Goal: Task Accomplishment & Management: Manage account settings

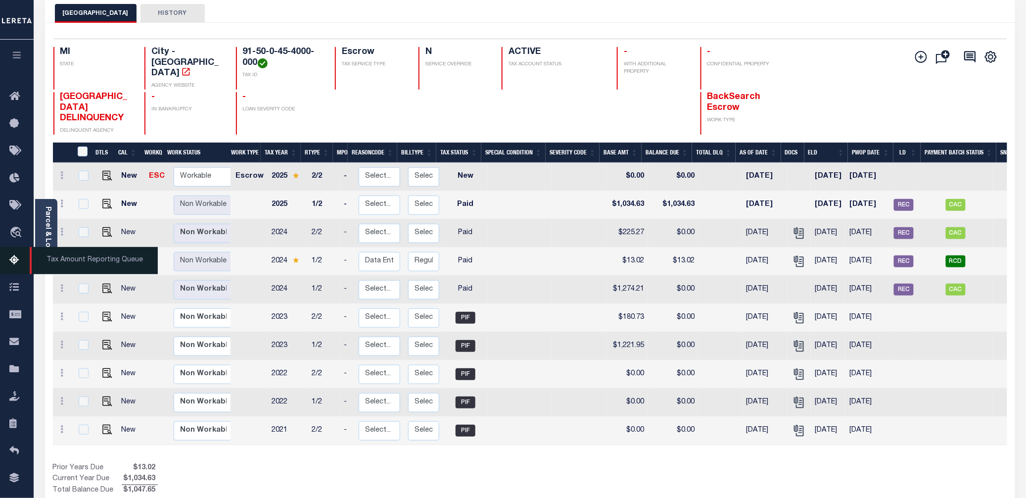
scroll to position [115, 0]
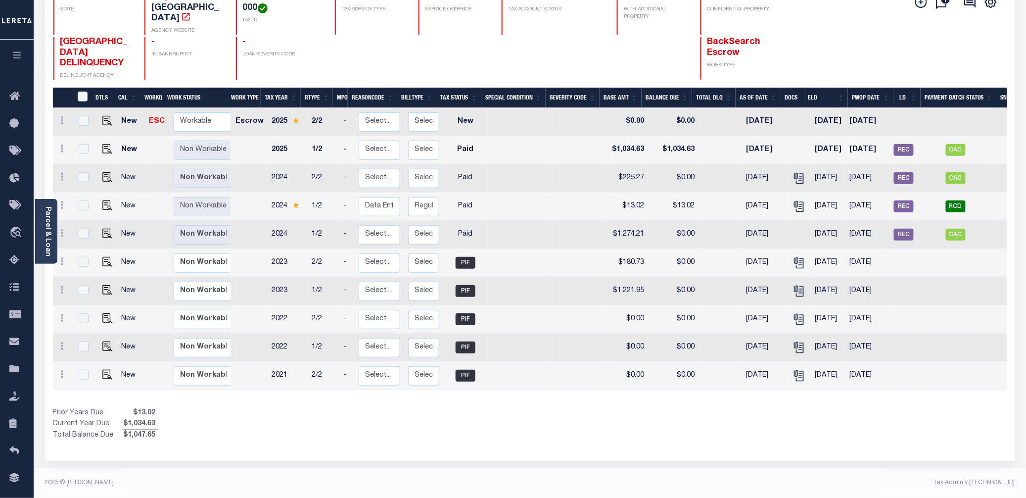
click at [18, 59] on icon "button" at bounding box center [16, 54] width 11 height 9
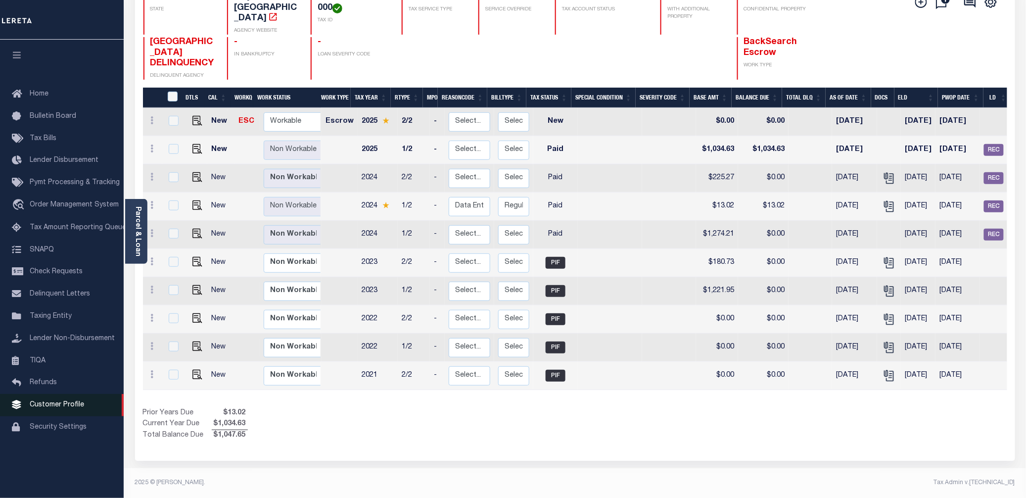
click at [72, 408] on span "Customer Profile" at bounding box center [57, 404] width 54 height 7
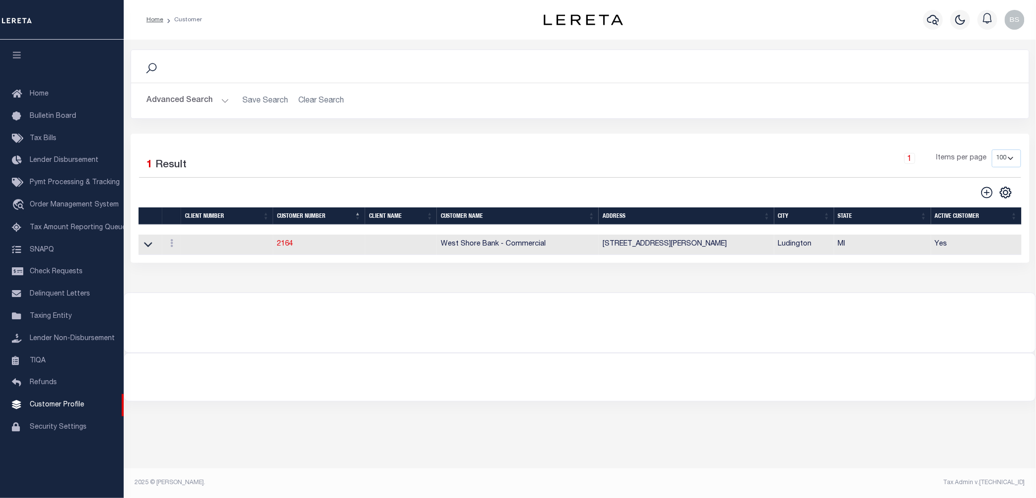
click at [226, 102] on button "Advanced Search" at bounding box center [188, 100] width 82 height 19
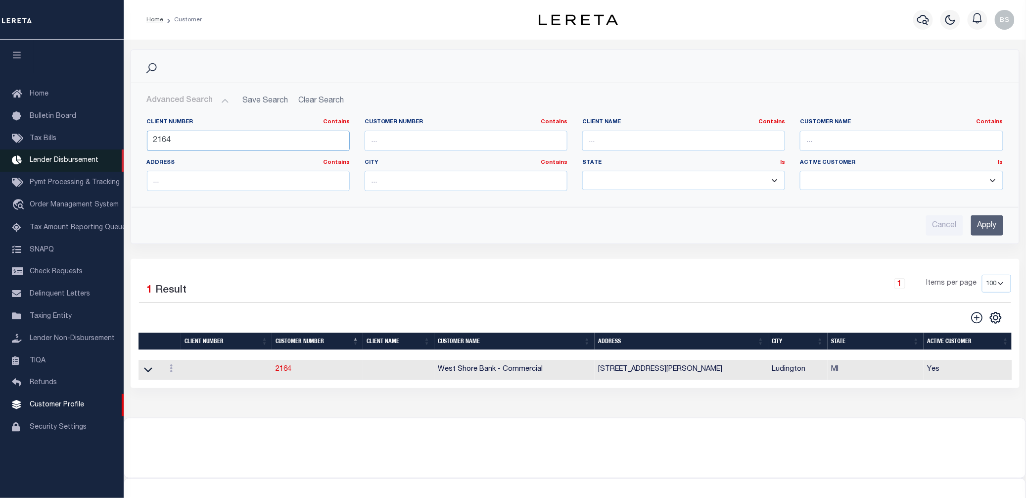
drag, startPoint x: 214, startPoint y: 140, endPoint x: 8, endPoint y: 155, distance: 206.0
click at [8, 155] on div "Home Customer Profile Sign out" at bounding box center [513, 269] width 1026 height 538
click at [992, 224] on input "Apply" at bounding box center [988, 225] width 32 height 20
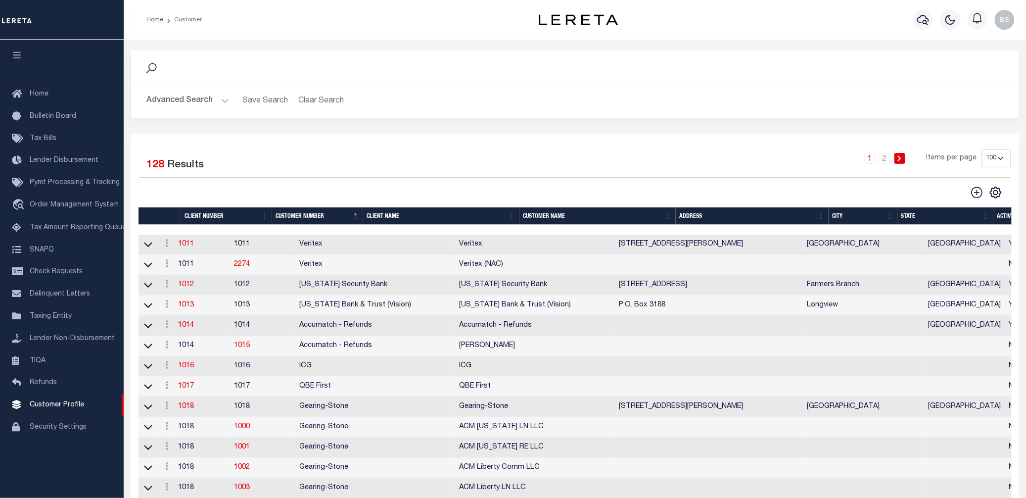
click at [410, 216] on th "Client Name" at bounding box center [441, 215] width 156 height 17
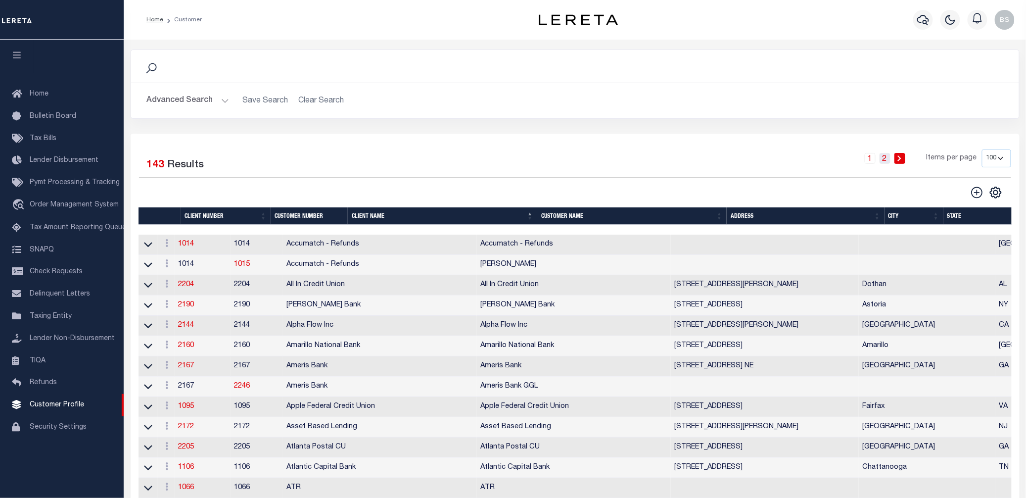
click at [888, 159] on link "2" at bounding box center [885, 158] width 11 height 11
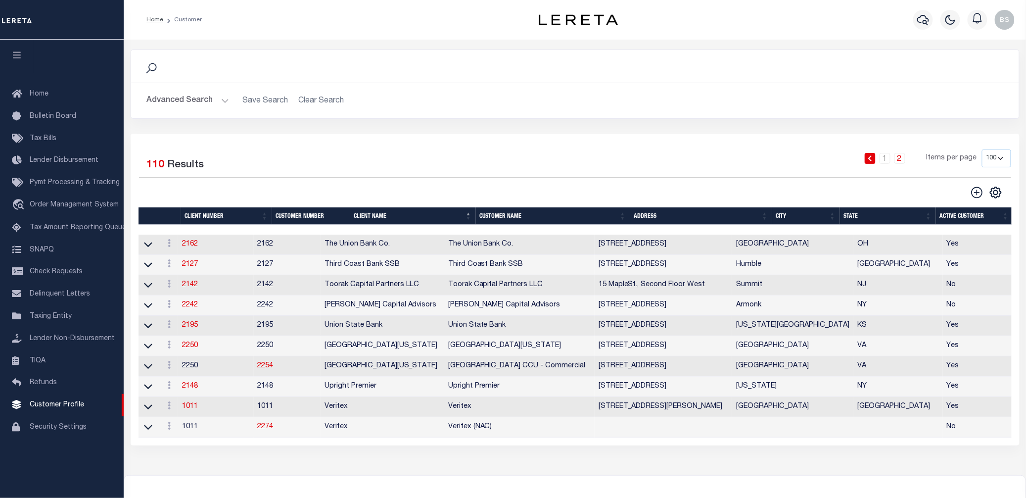
click at [868, 163] on link at bounding box center [870, 158] width 11 height 11
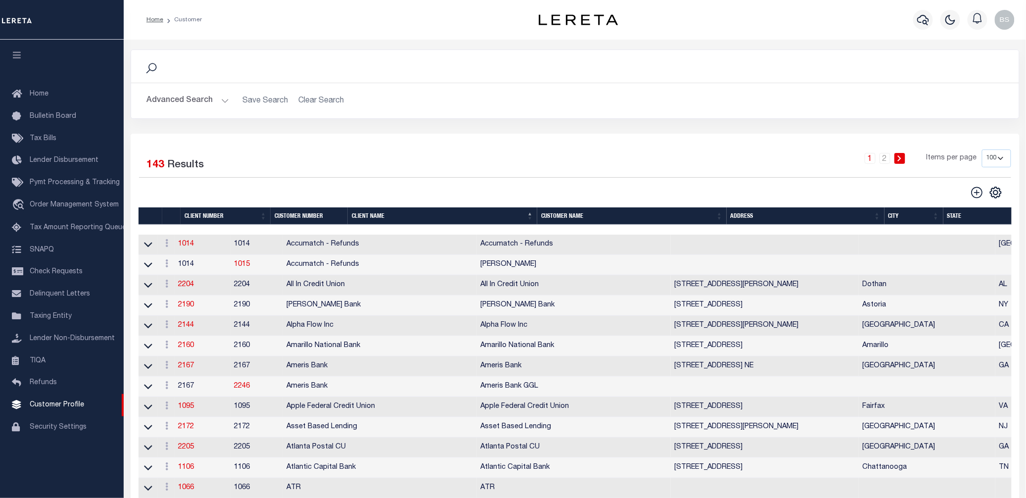
click at [223, 100] on button "Advanced Search" at bounding box center [188, 100] width 82 height 19
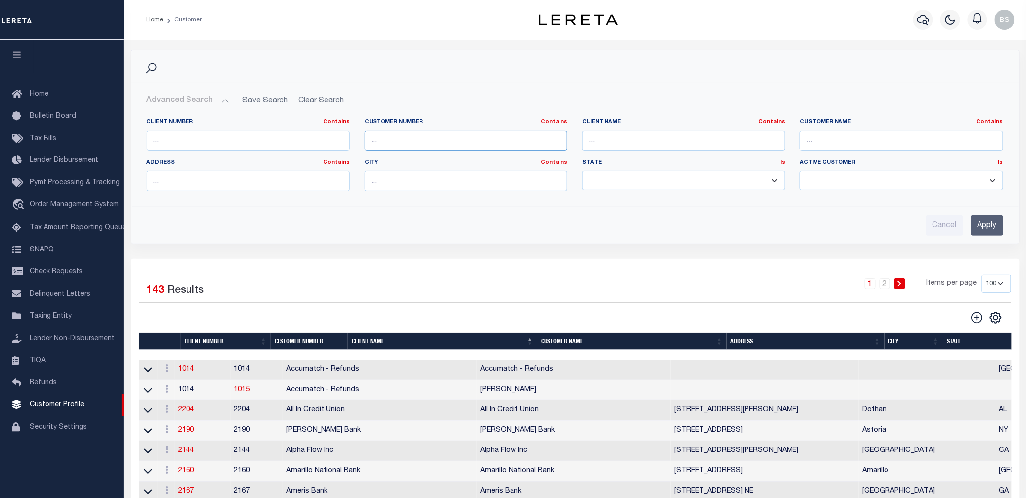
click at [399, 146] on input "text" at bounding box center [466, 141] width 203 height 20
type input "o"
type input "prosp"
click at [989, 230] on input "Apply" at bounding box center [988, 225] width 32 height 20
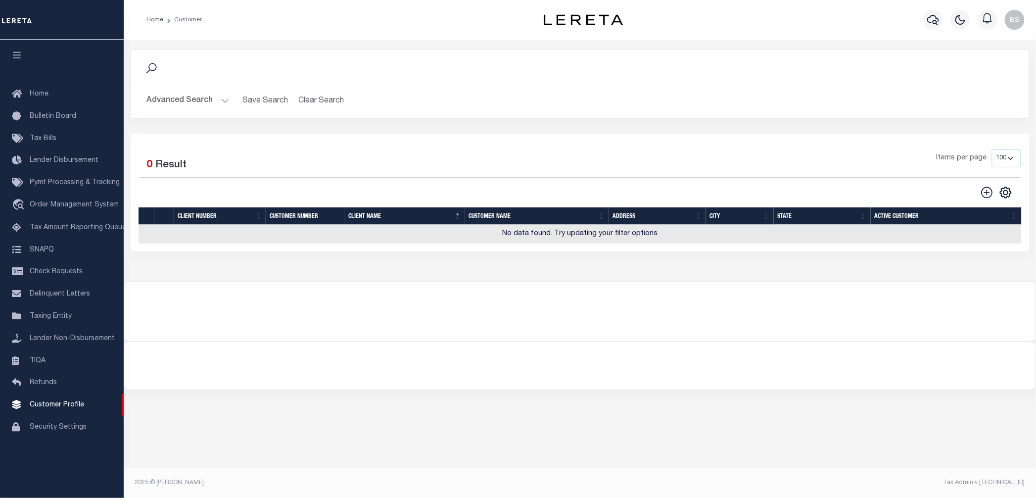
click at [218, 97] on button "Advanced Search" at bounding box center [188, 100] width 82 height 19
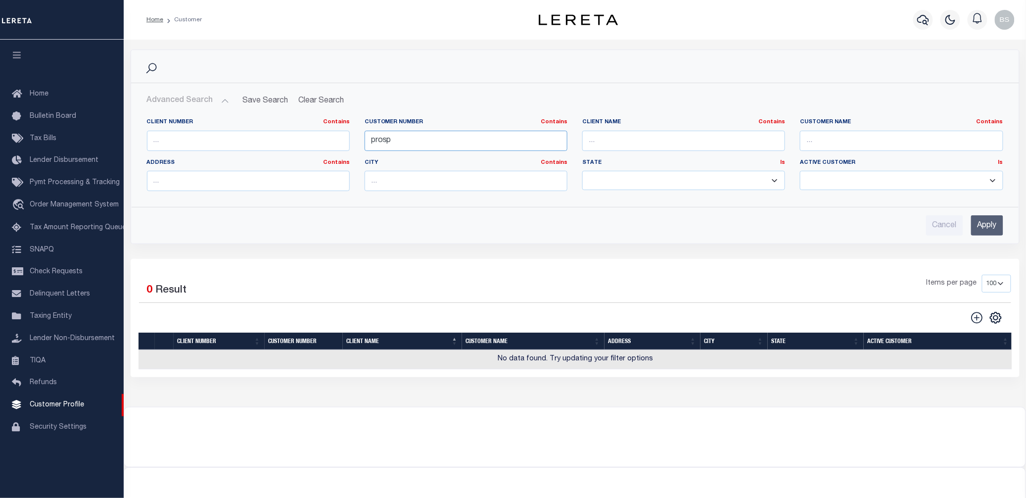
drag, startPoint x: 406, startPoint y: 137, endPoint x: 224, endPoint y: 149, distance: 183.0
click at [224, 149] on div "Client Number Contains Contains Is Customer Number Contains Contains Is prosp Is" at bounding box center [576, 158] width 872 height 81
click at [444, 236] on div "Cancel Apply" at bounding box center [575, 225] width 857 height 20
click at [611, 146] on input "text" at bounding box center [684, 141] width 203 height 20
type input "prosp"
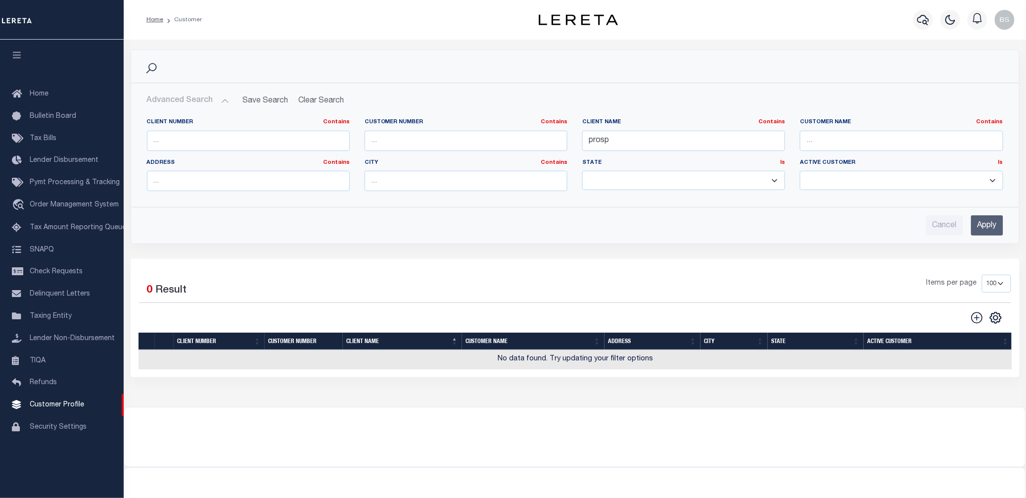
click at [977, 225] on input "Apply" at bounding box center [988, 225] width 32 height 20
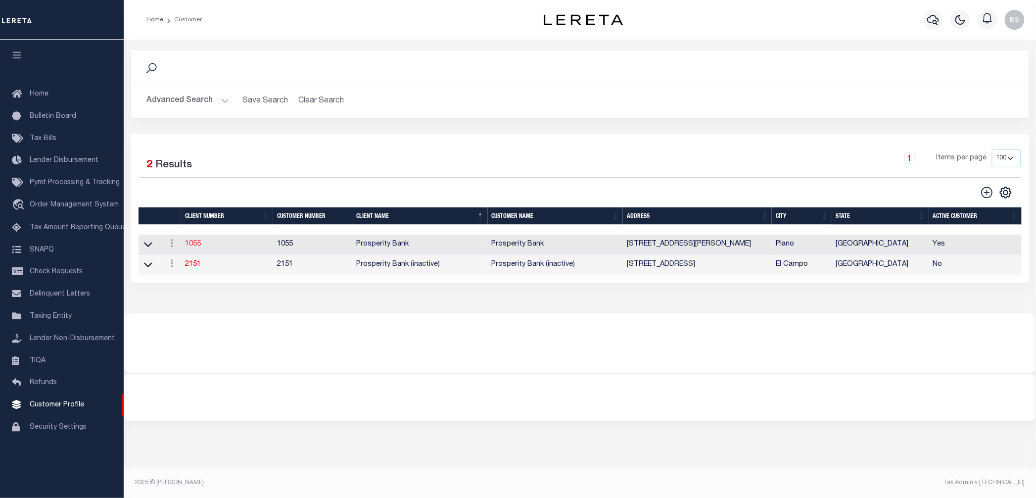
click at [194, 246] on link "1055" at bounding box center [193, 244] width 16 height 7
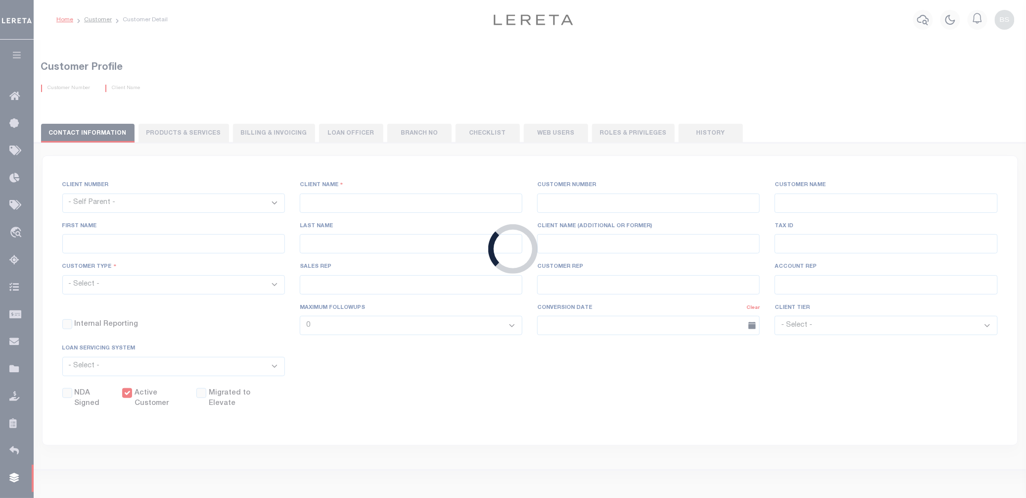
select select
type input "Prosperity Bank"
type input "1055"
type input "Prosperity Bank"
type input "Robin"
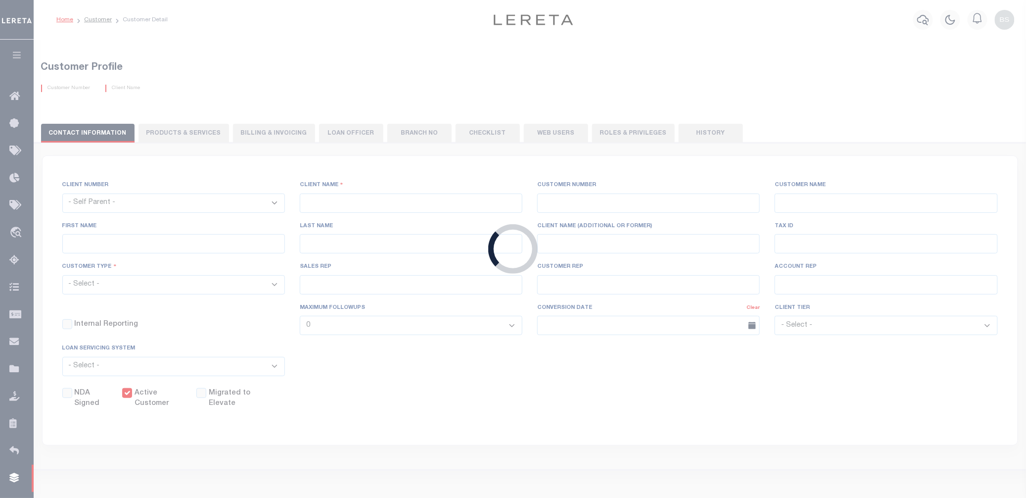
type input "Chrostowski"
select select "Mixed Portfolio"
type input "Matthew Powell"
type input "Paula Kitchens"
type input "Debbie Vecellio"
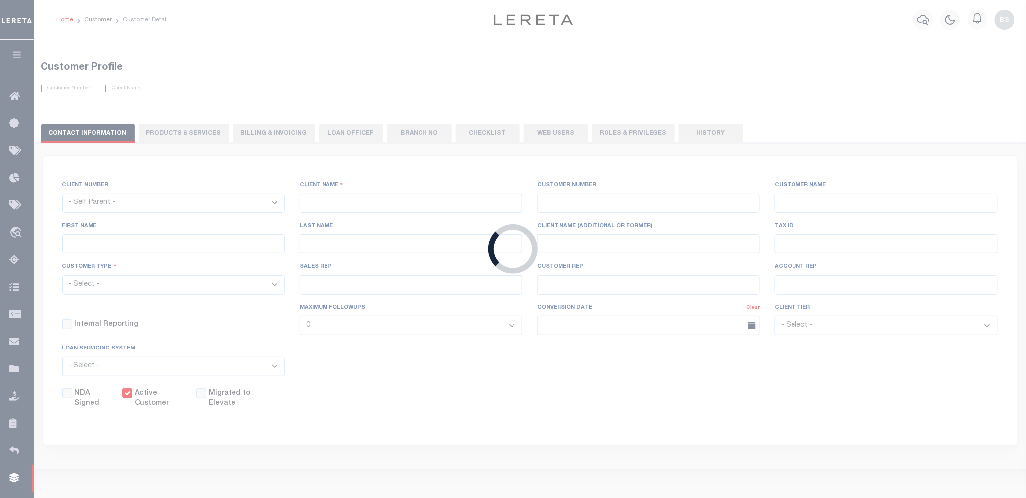
select select "FIC"
checkbox input "true"
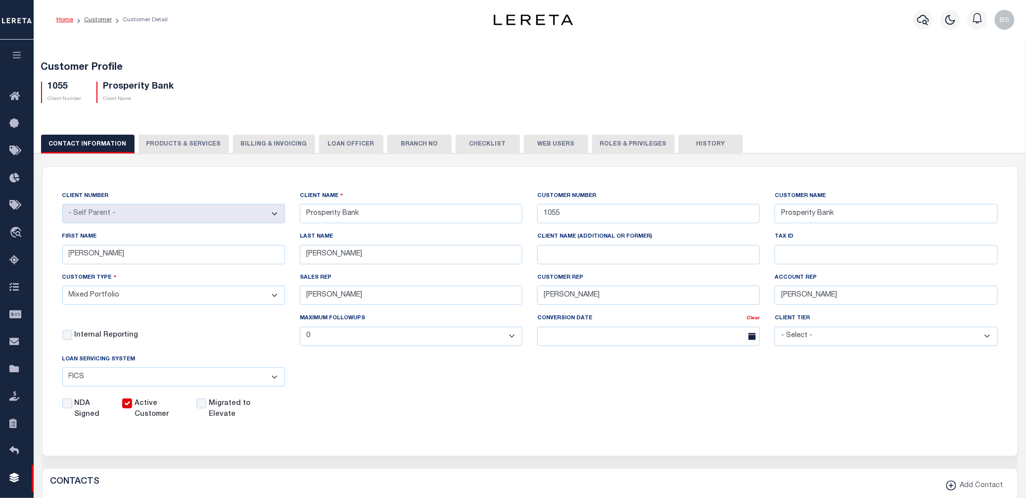
click at [545, 145] on button "Web Users" at bounding box center [556, 144] width 64 height 19
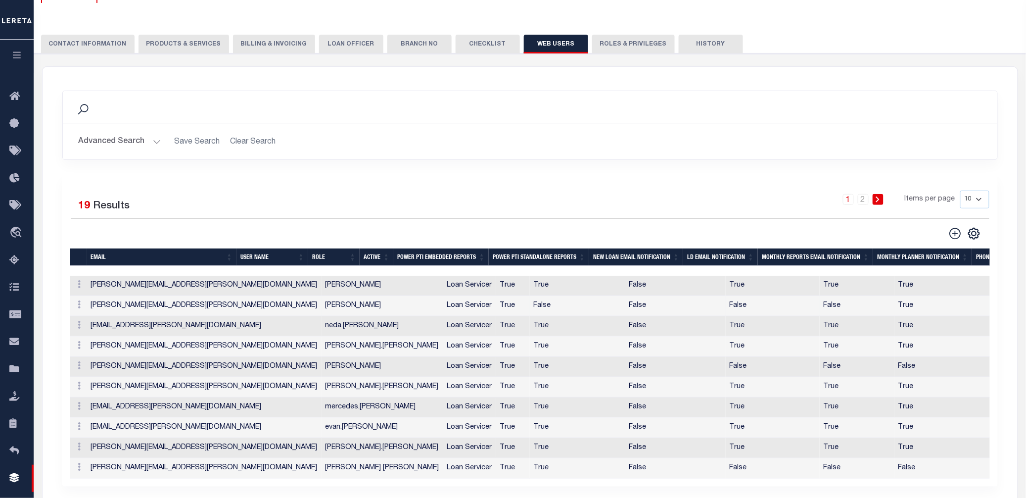
scroll to position [66, 0]
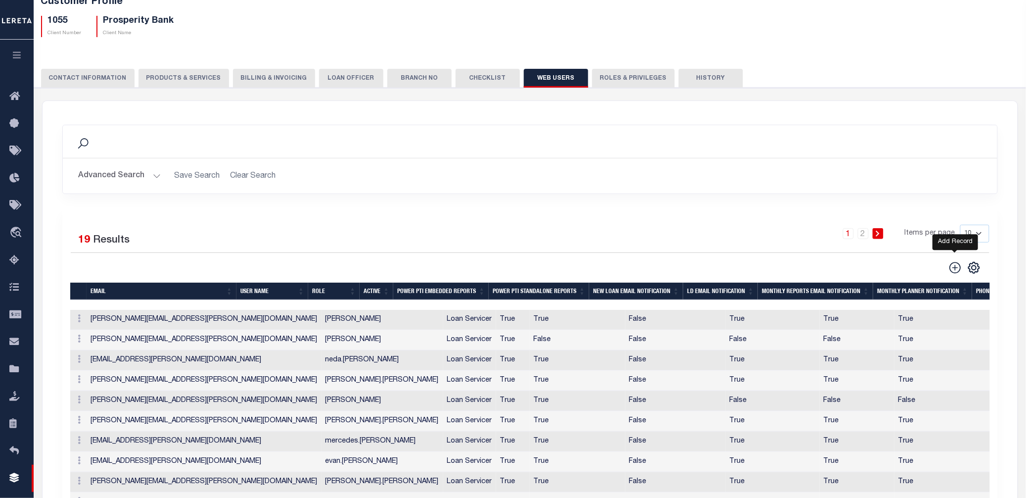
click at [952, 268] on icon at bounding box center [955, 267] width 13 height 13
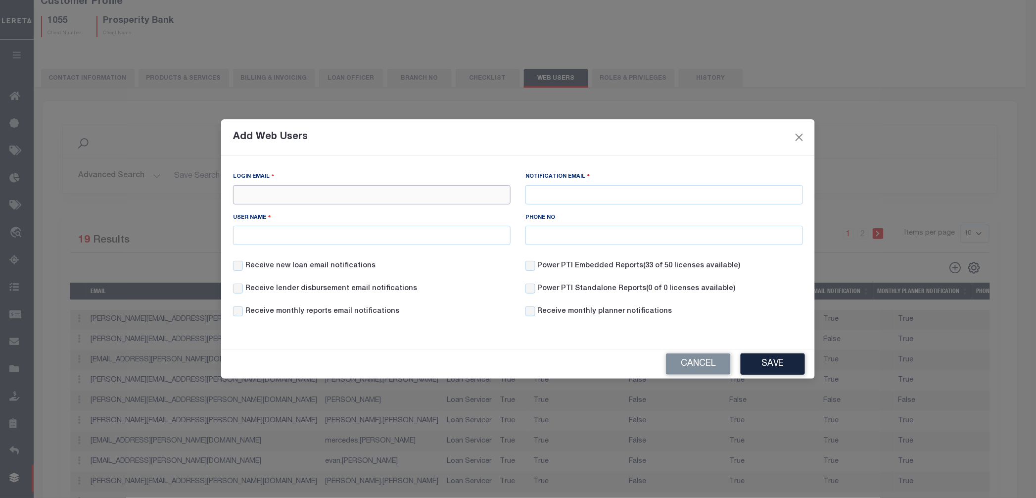
click at [392, 197] on input "Login Email" at bounding box center [372, 194] width 278 height 19
click at [585, 192] on input "Notification Email" at bounding box center [665, 194] width 278 height 19
click at [274, 242] on input "User Name" at bounding box center [372, 235] width 278 height 19
click at [458, 314] on div "Receive monthly reports email notifications" at bounding box center [372, 317] width 292 height 23
click at [802, 133] on button "Close" at bounding box center [799, 137] width 13 height 13
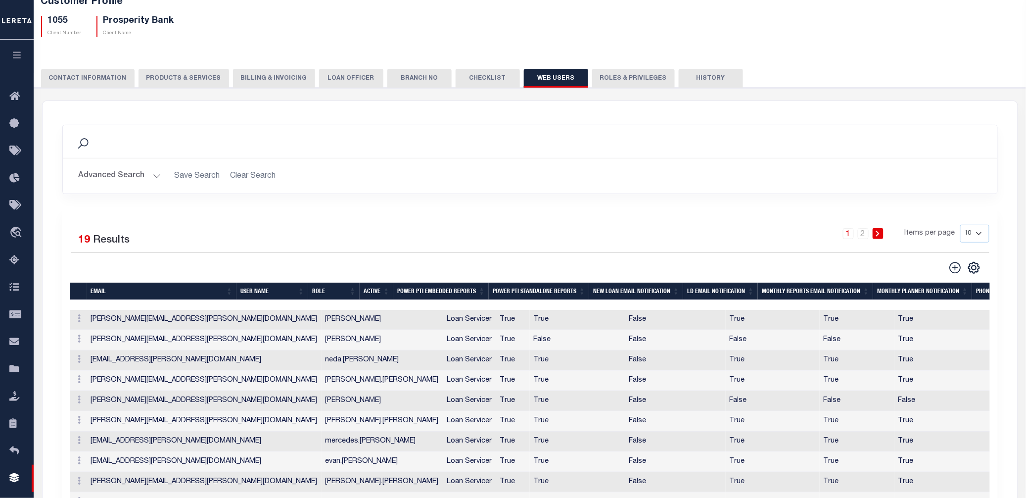
click at [705, 158] on hr at bounding box center [530, 158] width 935 height 0
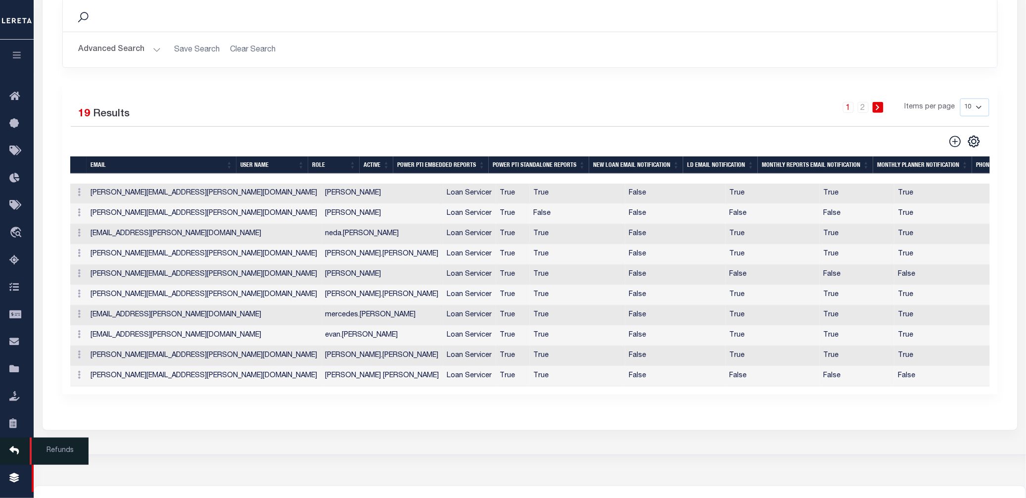
scroll to position [264, 0]
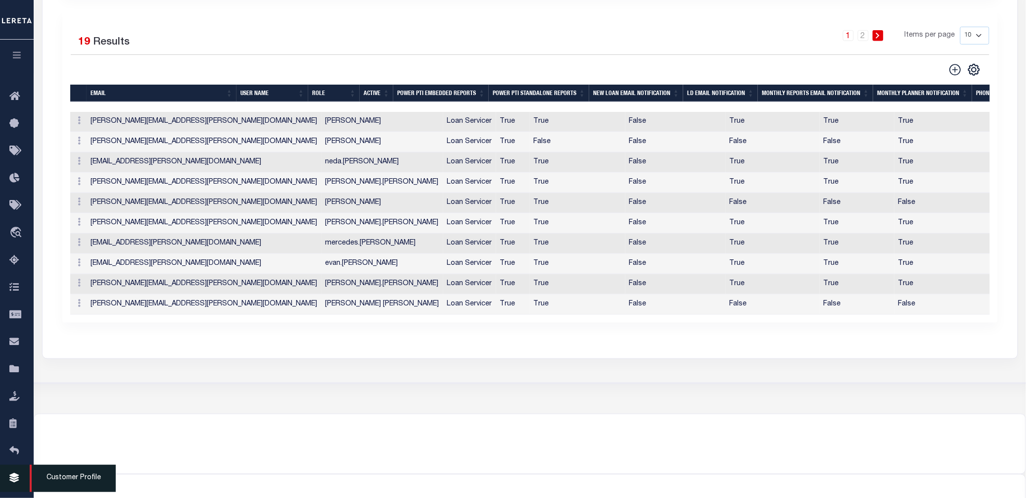
click at [14, 472] on link "Customer Profile" at bounding box center [17, 478] width 34 height 27
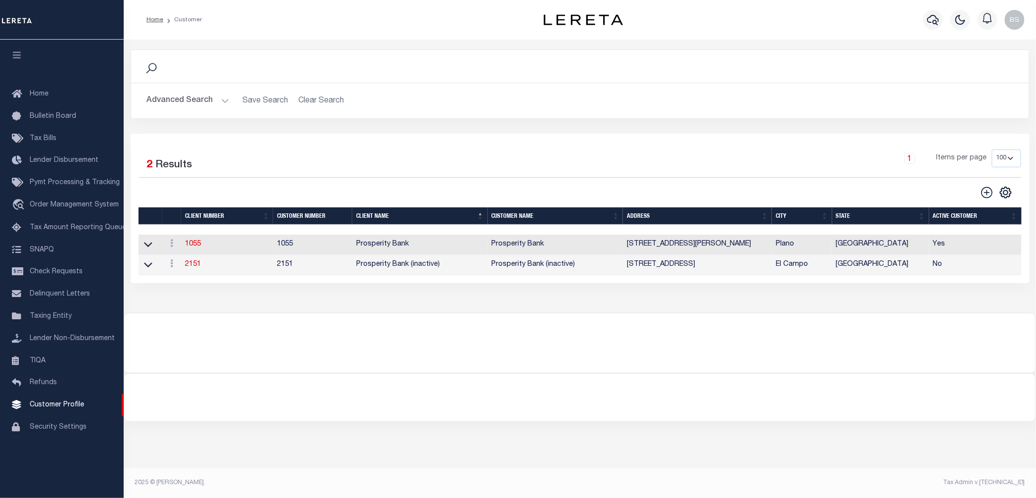
click at [222, 100] on button "Advanced Search" at bounding box center [188, 100] width 82 height 19
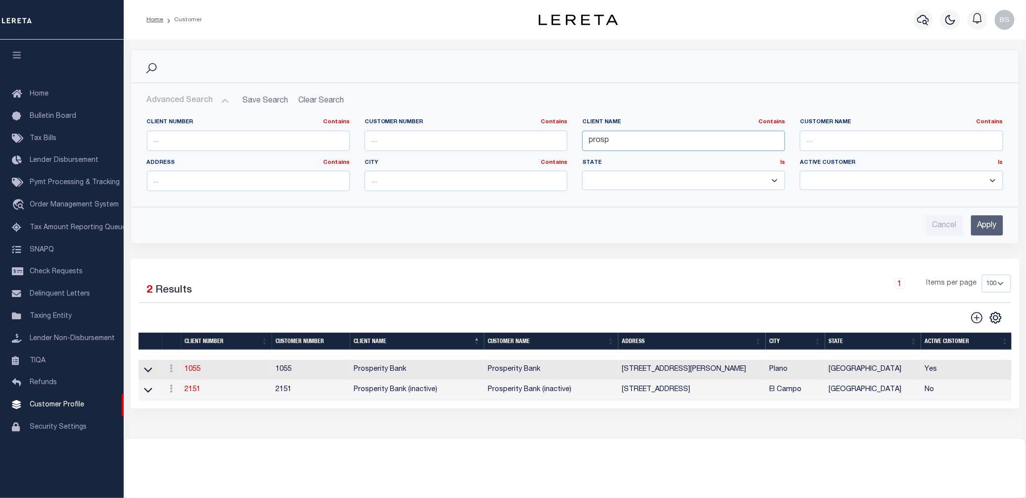
click at [617, 143] on input "prosp" at bounding box center [684, 141] width 203 height 20
click at [192, 372] on link "1055" at bounding box center [193, 369] width 16 height 7
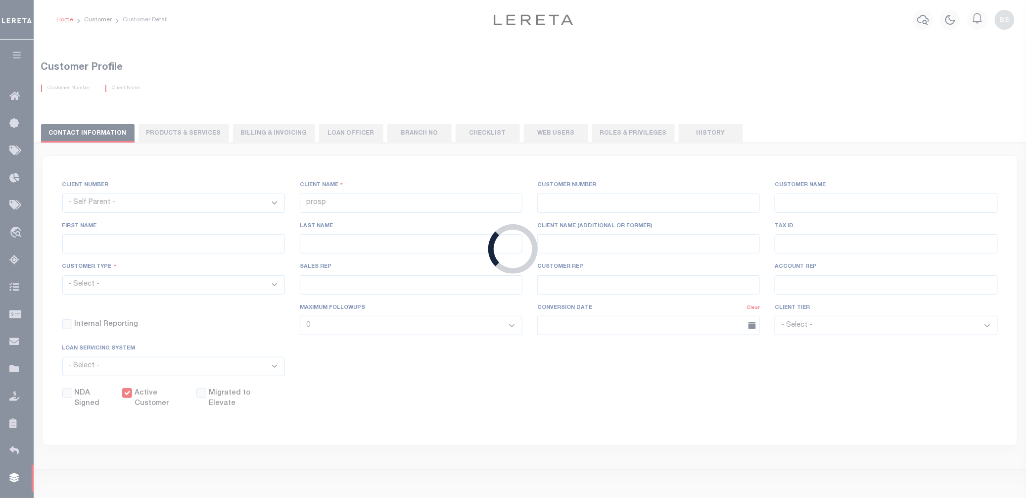
select select
type input "Prosperity Bank"
type input "1055"
type input "Prosperity Bank"
type input "Robin"
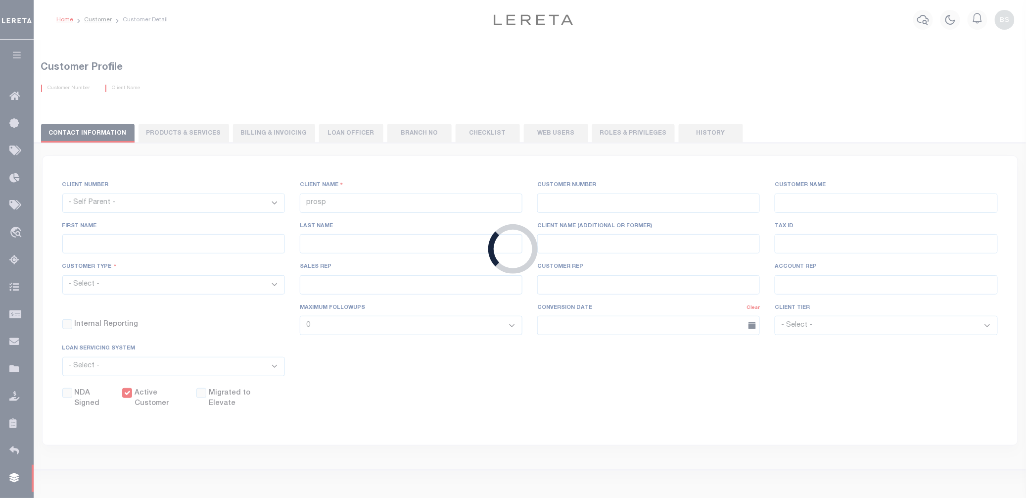
type input "Chrostowski"
select select "Mixed Portfolio"
type input "Matthew Powell"
type input "Paula Kitchens"
type input "Debbie Vecellio"
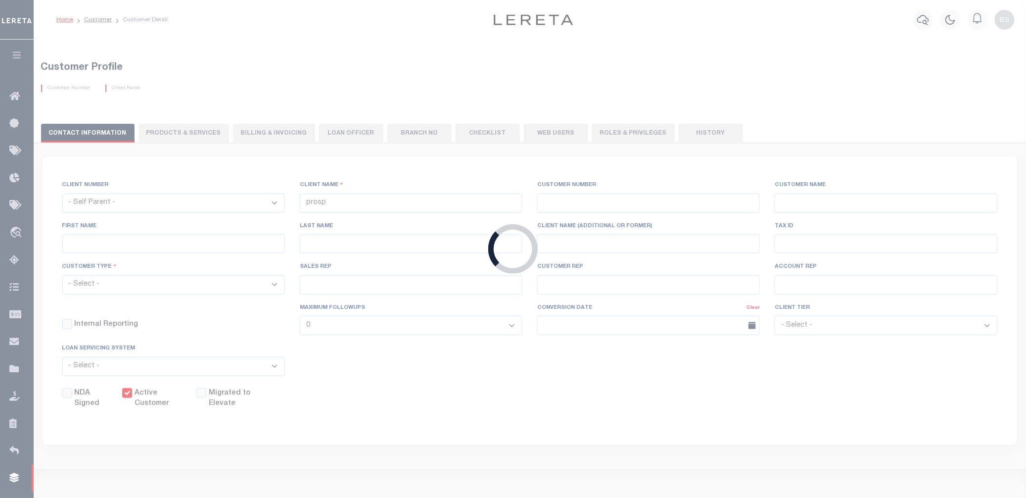
select select "FIC"
checkbox input "true"
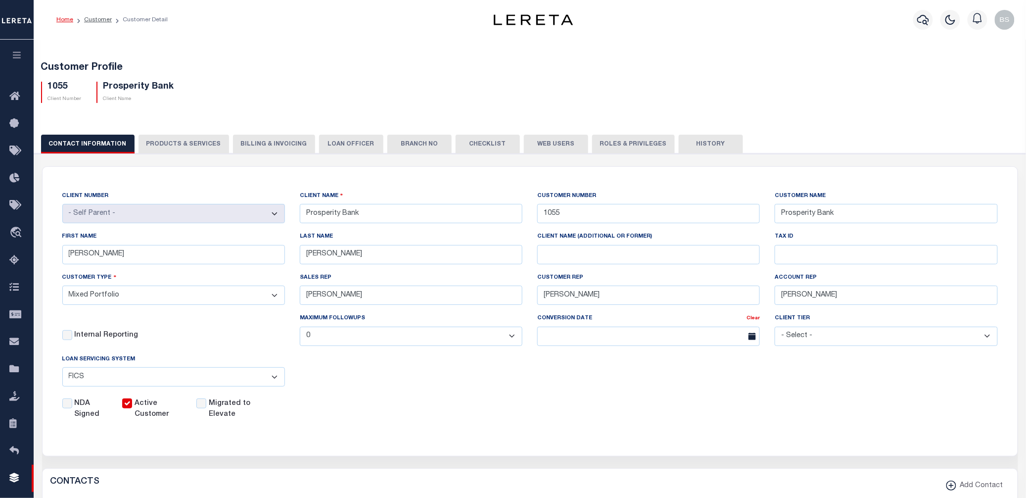
click at [542, 141] on button "Web Users" at bounding box center [556, 144] width 64 height 19
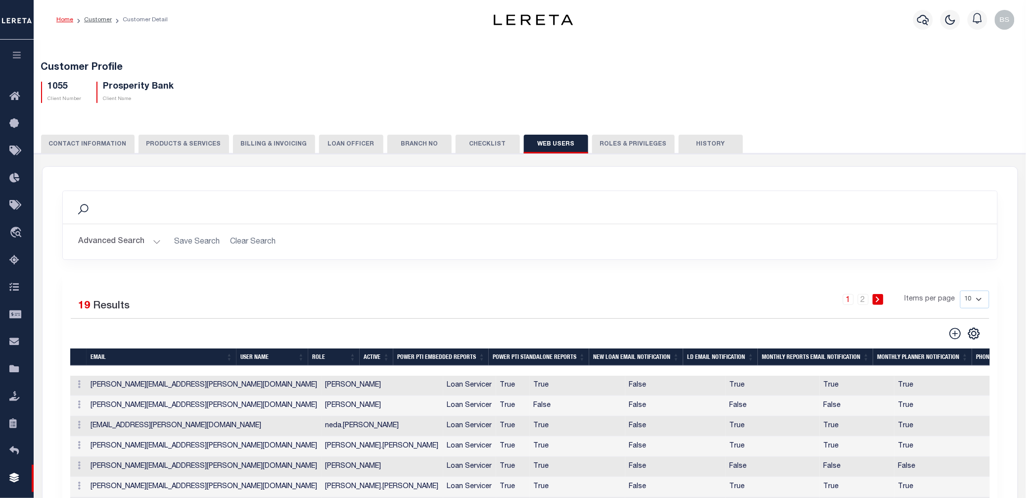
click at [846, 121] on div "Customer Profile 1055 Client Number Prosperity Bank Client Name" at bounding box center [530, 343] width 1003 height 610
